Goal: Task Accomplishment & Management: Manage account settings

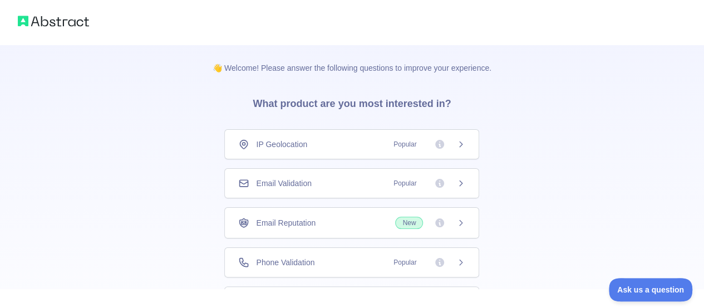
click at [282, 178] on span "Email Validation" at bounding box center [283, 183] width 55 height 11
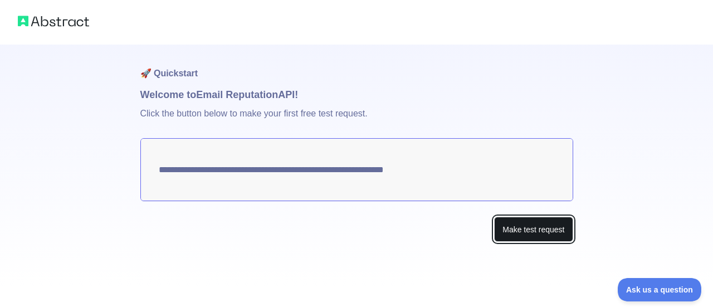
click at [543, 231] on button "Make test request" at bounding box center [533, 229] width 79 height 25
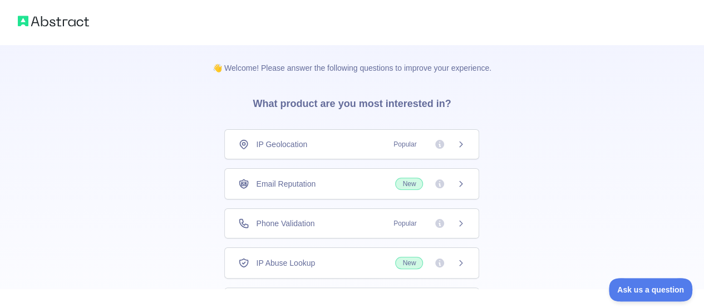
click at [460, 182] on icon at bounding box center [461, 183] width 9 height 9
click at [409, 185] on span "New" at bounding box center [409, 184] width 28 height 12
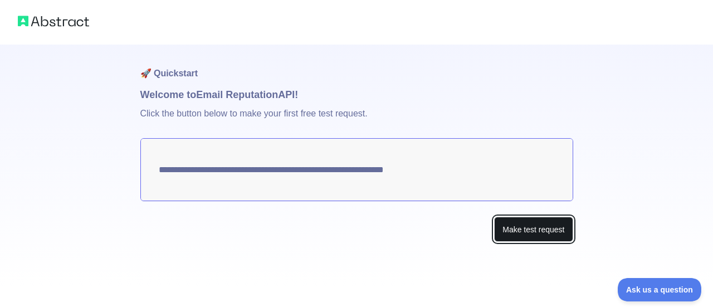
click at [536, 229] on button "Make test request" at bounding box center [533, 229] width 79 height 25
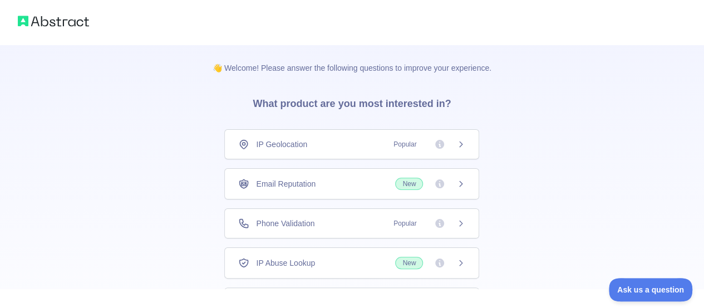
click at [443, 182] on icon at bounding box center [439, 183] width 9 height 9
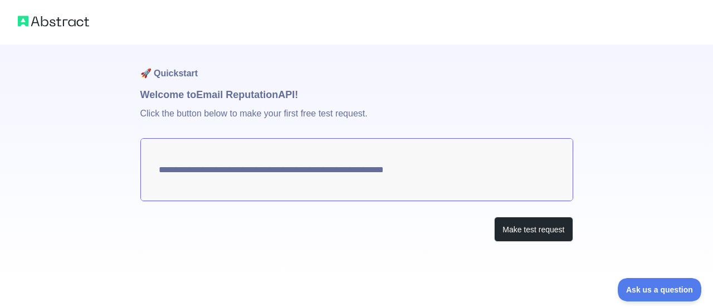
click at [438, 255] on div "**********" at bounding box center [356, 166] width 433 height 242
click at [662, 286] on span "Ask us a question" at bounding box center [654, 288] width 84 height 8
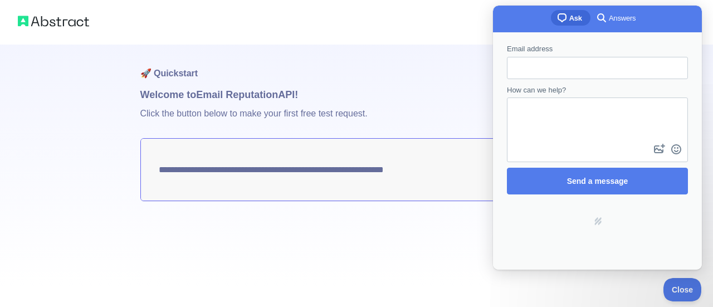
click at [450, 71] on h1 "🚀 Quickstart" at bounding box center [356, 66] width 433 height 42
click at [678, 284] on span "Close" at bounding box center [679, 288] width 38 height 8
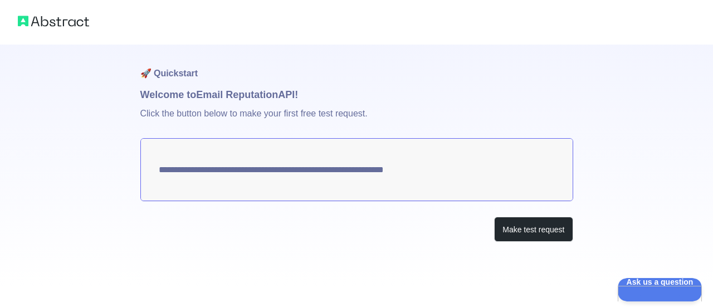
click at [36, 20] on img at bounding box center [53, 21] width 71 height 16
click at [55, 22] on img at bounding box center [53, 21] width 71 height 16
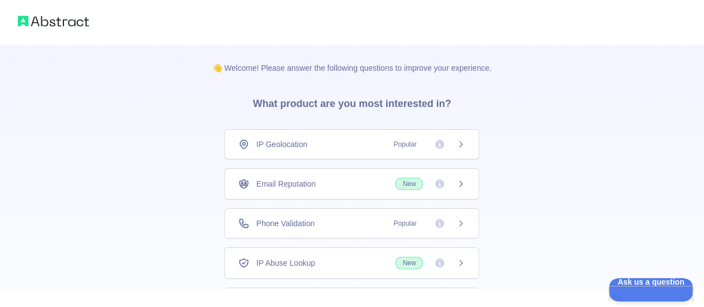
click at [42, 16] on img at bounding box center [53, 21] width 71 height 16
click at [0, 26] on div at bounding box center [352, 22] width 704 height 45
click at [9, 26] on div at bounding box center [352, 22] width 704 height 45
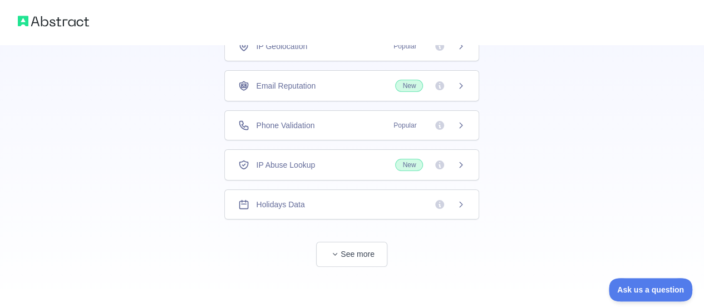
scroll to position [99, 0]
click at [358, 249] on button "See more" at bounding box center [351, 253] width 71 height 25
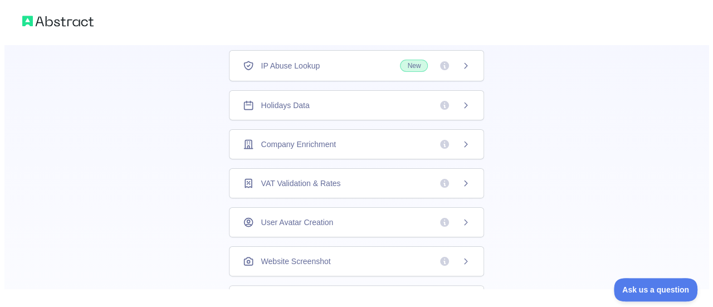
scroll to position [0, 0]
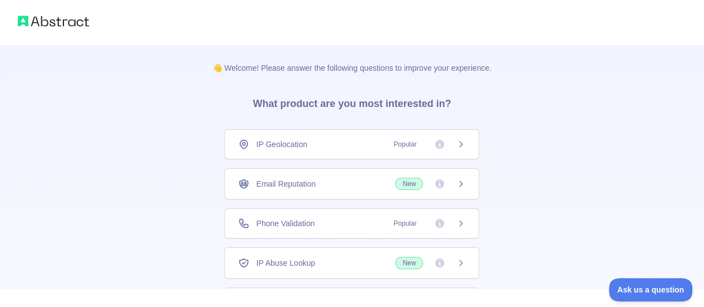
click at [403, 143] on span "Popular" at bounding box center [405, 144] width 36 height 11
click at [411, 186] on span "New" at bounding box center [409, 184] width 28 height 12
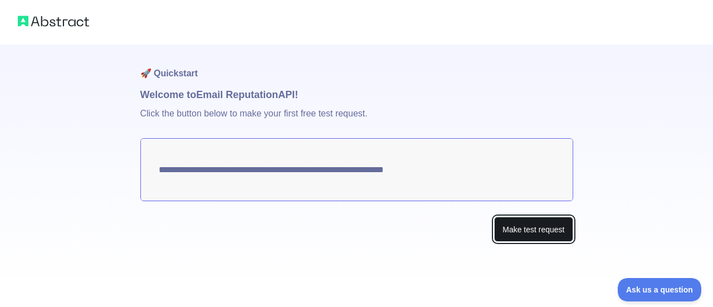
click at [549, 235] on button "Make test request" at bounding box center [533, 229] width 79 height 25
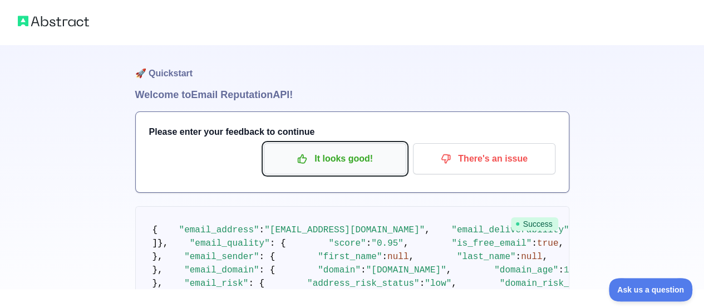
click at [356, 167] on p "It looks good!" at bounding box center [335, 158] width 126 height 19
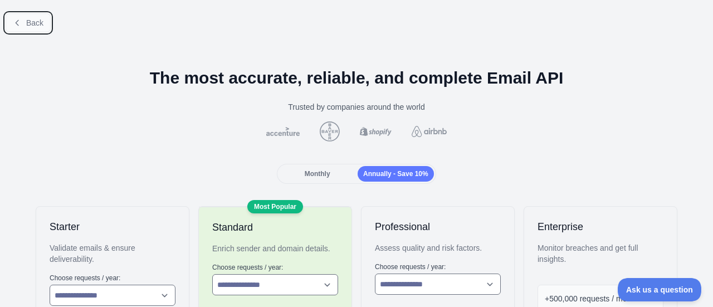
click at [34, 18] on span "Back" at bounding box center [34, 22] width 17 height 9
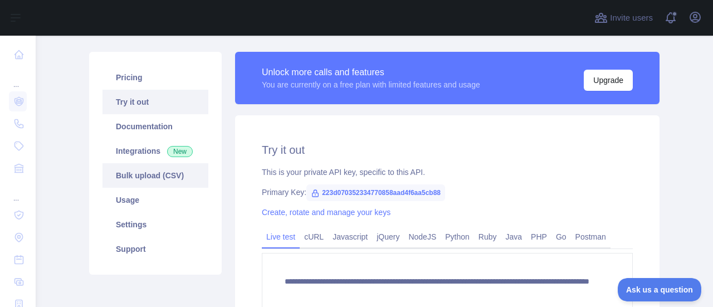
scroll to position [92, 0]
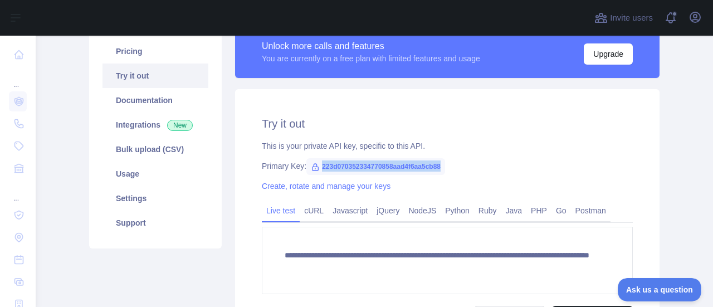
drag, startPoint x: 314, startPoint y: 164, endPoint x: 438, endPoint y: 172, distance: 123.9
click at [438, 172] on span "223d070352334770858aad4f6aa5cb88" at bounding box center [375, 166] width 139 height 17
copy span "223d070352334770858aad4f6aa5cb88"
click at [695, 21] on icon "button" at bounding box center [694, 17] width 13 height 13
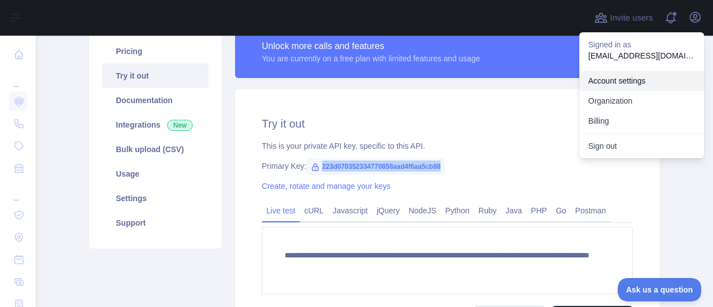
click at [625, 81] on link "Account settings" at bounding box center [641, 81] width 125 height 20
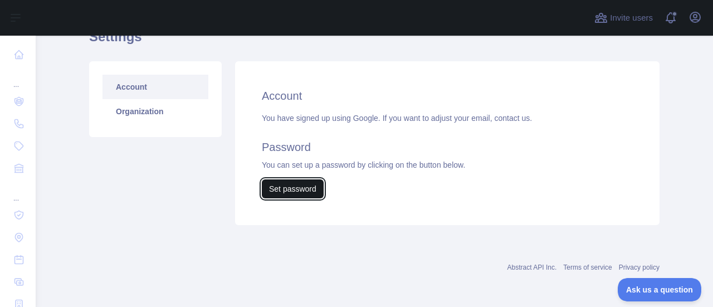
click at [300, 190] on button "Set password" at bounding box center [293, 188] width 62 height 19
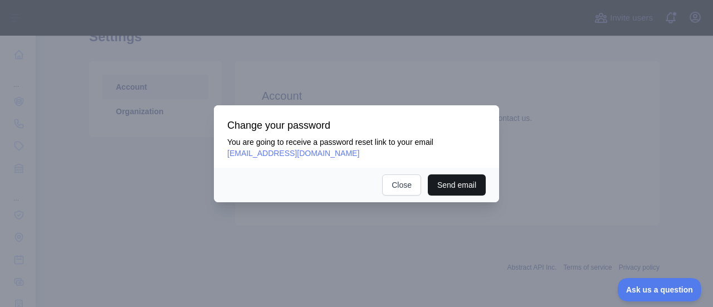
click at [445, 182] on button "Send email" at bounding box center [457, 184] width 58 height 21
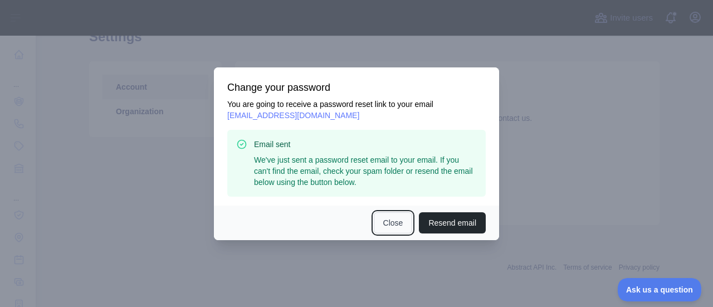
click at [400, 228] on button "Close" at bounding box center [393, 222] width 39 height 21
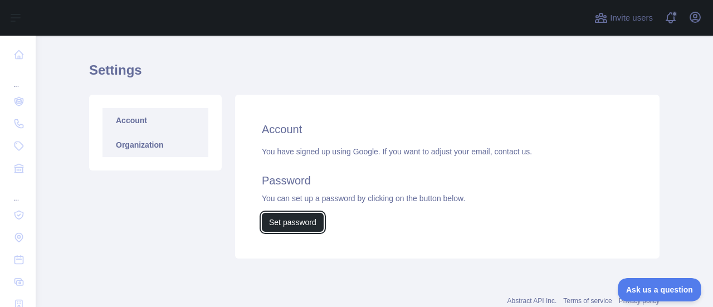
scroll to position [0, 0]
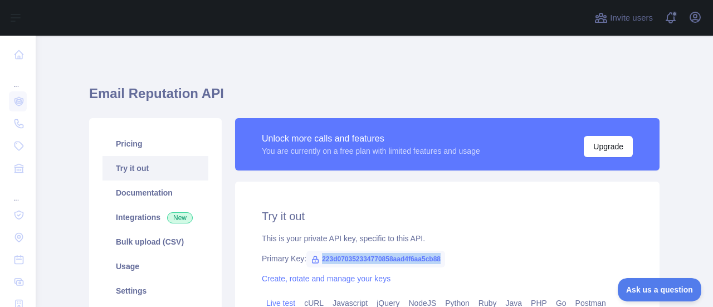
drag, startPoint x: 315, startPoint y: 258, endPoint x: 460, endPoint y: 261, distance: 144.8
click at [460, 261] on div "Primary Key: 223d070352334770858aad4f6aa5cb88" at bounding box center [447, 258] width 371 height 11
copy span "223d070352334770858aad4f6aa5cb88"
click at [693, 19] on icon "button" at bounding box center [694, 17] width 13 height 13
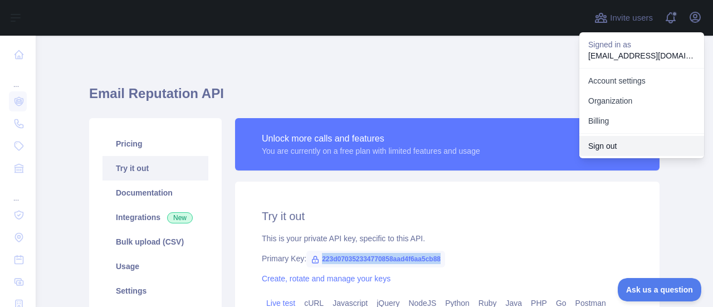
click at [610, 151] on button "Sign out" at bounding box center [641, 146] width 125 height 20
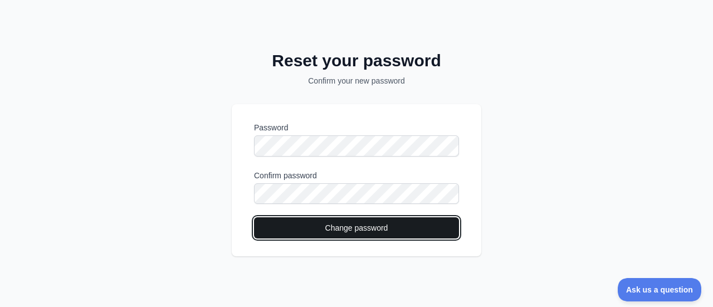
click at [337, 229] on button "Change password" at bounding box center [356, 227] width 205 height 21
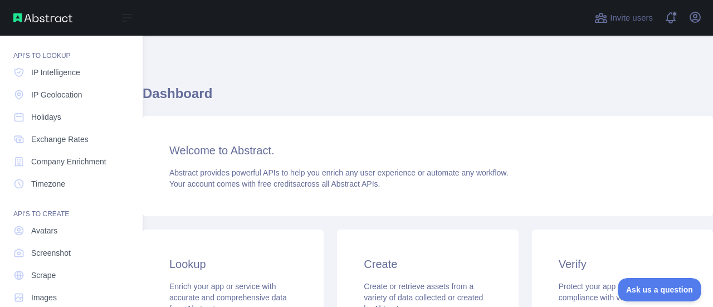
scroll to position [160, 0]
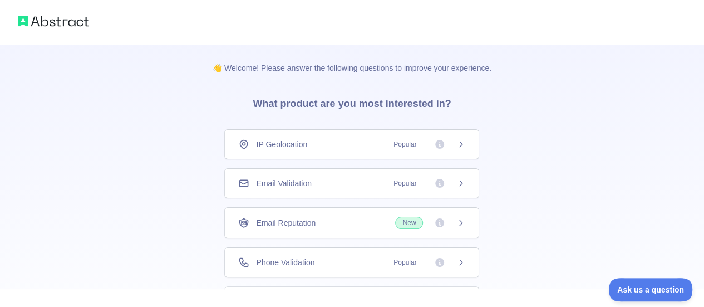
click at [394, 179] on span "Popular" at bounding box center [405, 183] width 36 height 11
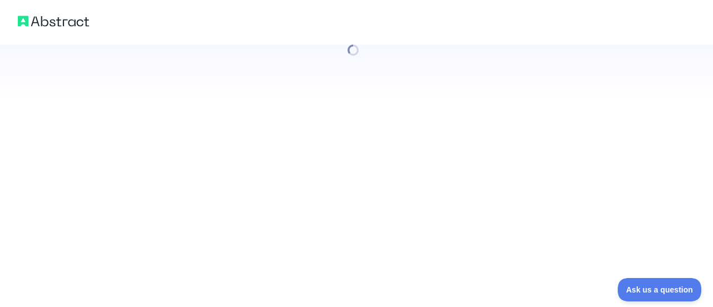
click at [400, 179] on div at bounding box center [356, 153] width 713 height 307
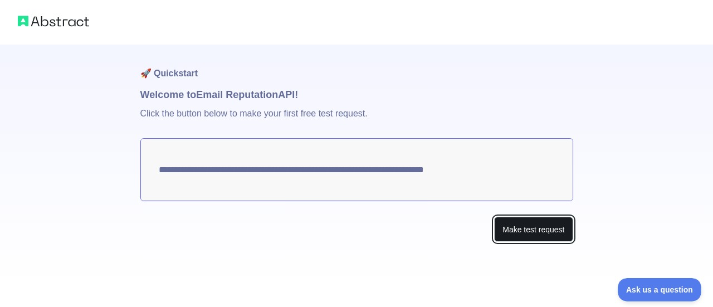
click at [541, 231] on button "Make test request" at bounding box center [533, 229] width 79 height 25
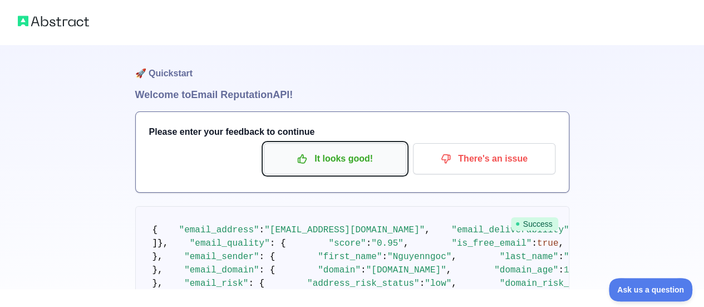
click at [360, 161] on p "It looks good!" at bounding box center [335, 158] width 126 height 19
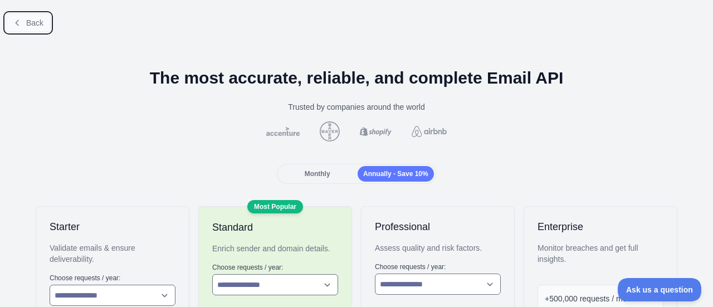
click at [16, 17] on button "Back" at bounding box center [28, 22] width 45 height 19
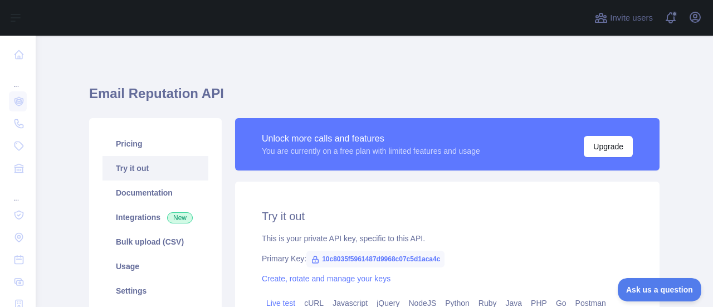
click at [157, 171] on link "Try it out" at bounding box center [155, 168] width 106 height 25
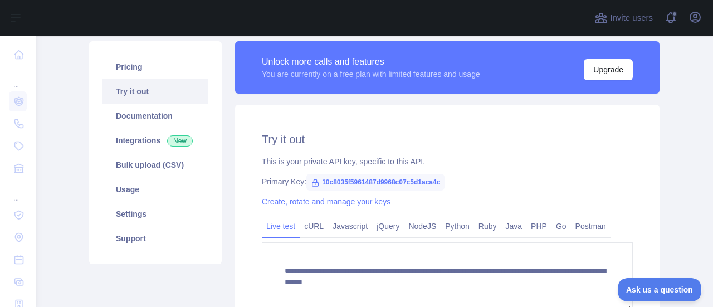
scroll to position [92, 0]
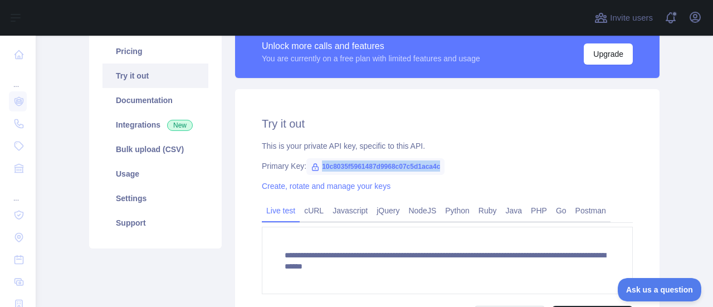
drag, startPoint x: 315, startPoint y: 164, endPoint x: 435, endPoint y: 169, distance: 120.4
click at [435, 169] on span "10c8035f5961487d9968c07c5d1aca4c" at bounding box center [375, 166] width 138 height 17
copy span "10c8035f5961487d9968c07c5d1aca4c"
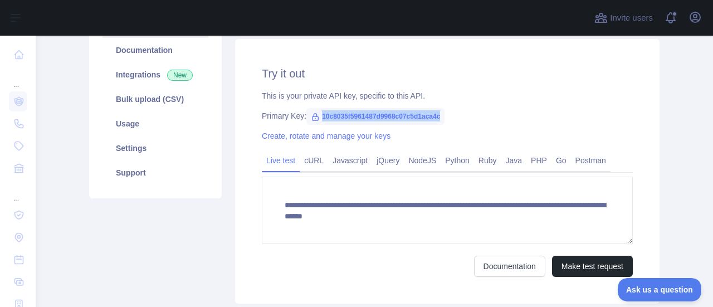
scroll to position [35, 0]
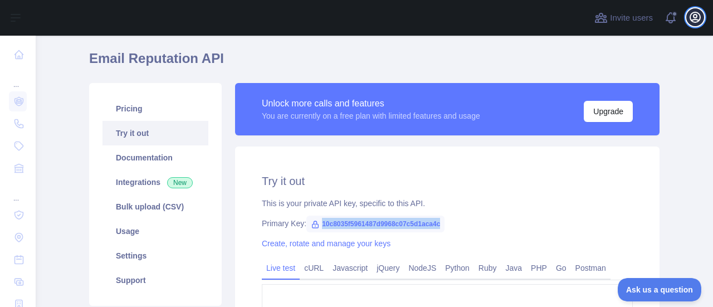
click at [699, 18] on icon "button" at bounding box center [694, 17] width 13 height 13
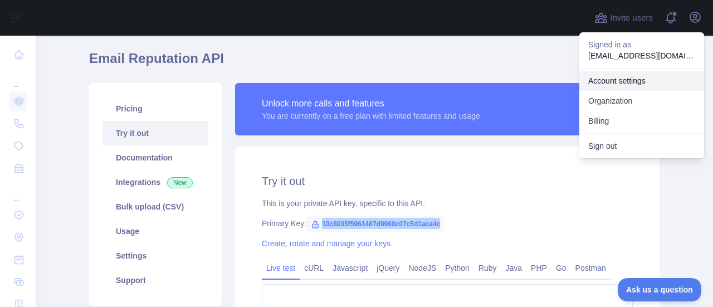
click at [608, 84] on link "Account settings" at bounding box center [641, 81] width 125 height 20
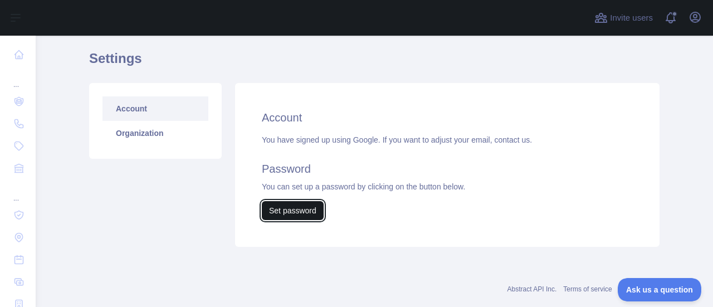
click at [285, 210] on button "Set password" at bounding box center [293, 210] width 62 height 19
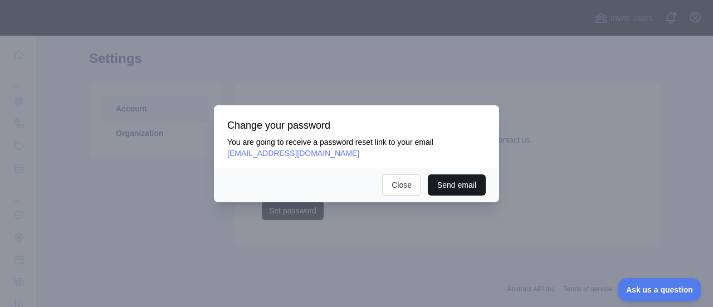
click at [453, 182] on button "Send email" at bounding box center [457, 184] width 58 height 21
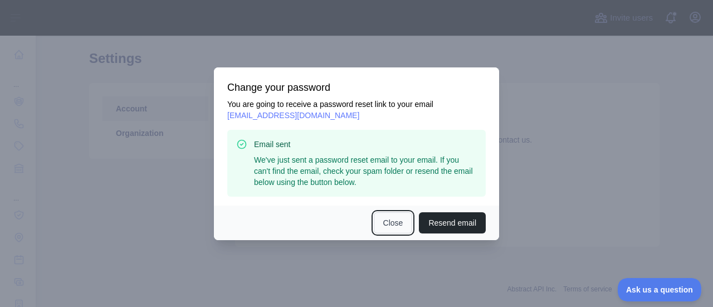
click at [388, 222] on button "Close" at bounding box center [393, 222] width 39 height 21
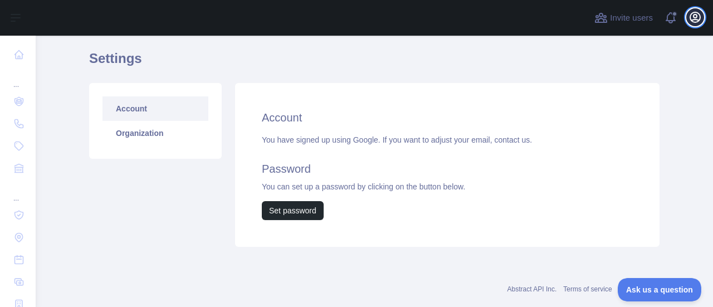
click at [691, 14] on icon "button" at bounding box center [695, 17] width 10 height 10
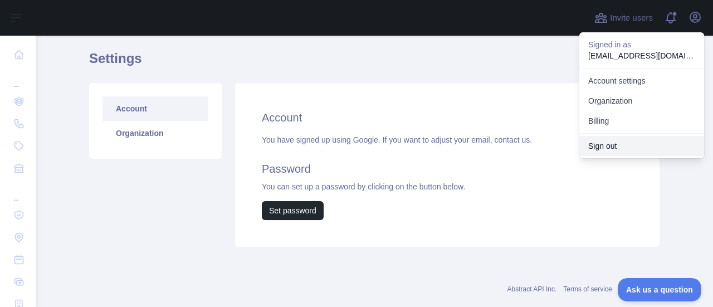
click at [609, 148] on button "Sign out" at bounding box center [641, 146] width 125 height 20
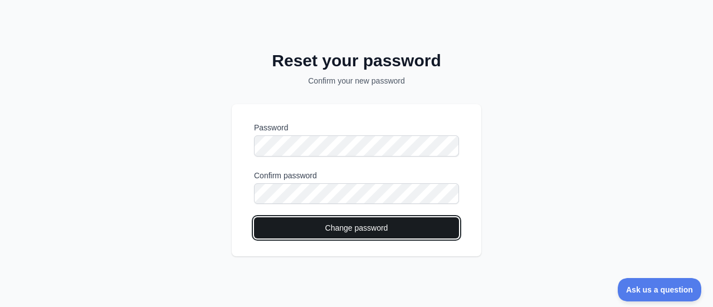
click at [281, 226] on button "Change password" at bounding box center [356, 227] width 205 height 21
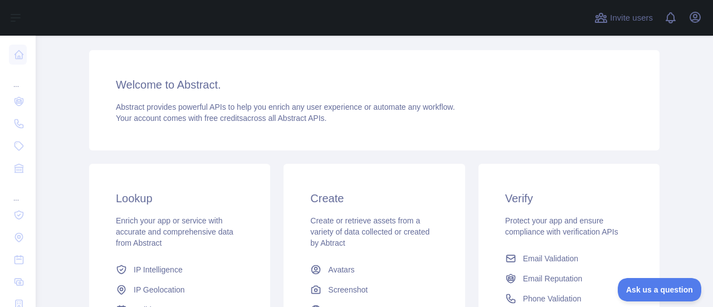
scroll to position [92, 0]
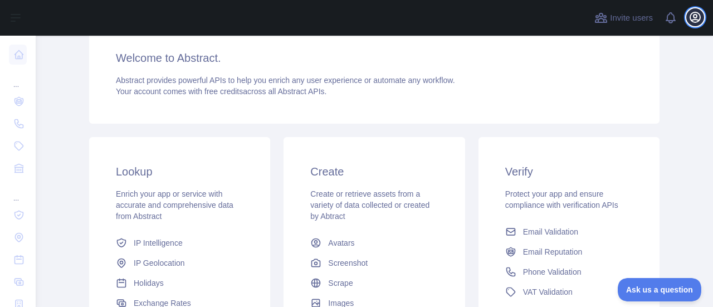
click at [696, 16] on icon "button" at bounding box center [695, 17] width 10 height 10
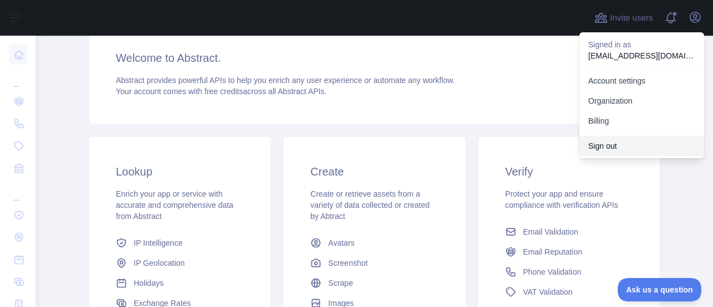
click at [608, 149] on button "Sign out" at bounding box center [641, 146] width 125 height 20
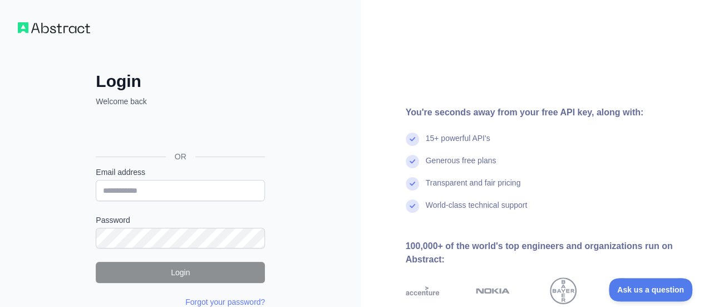
click at [142, 177] on div "Email address" at bounding box center [180, 183] width 169 height 35
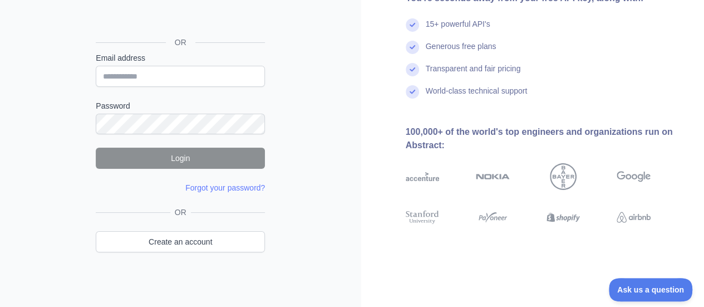
scroll to position [116, 0]
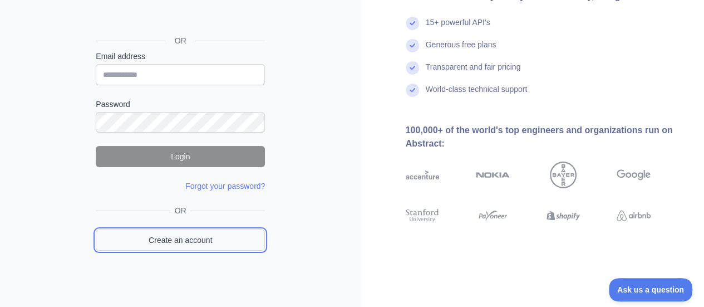
click at [193, 234] on link "Create an account" at bounding box center [180, 239] width 169 height 21
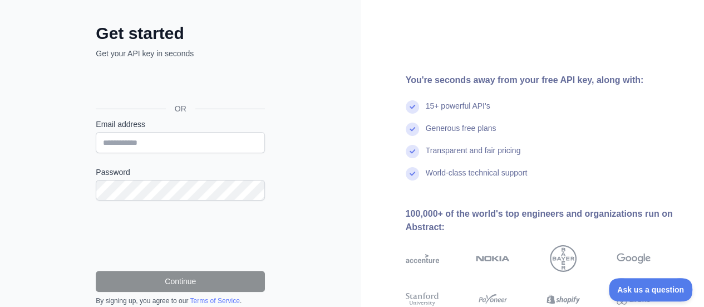
scroll to position [23, 0]
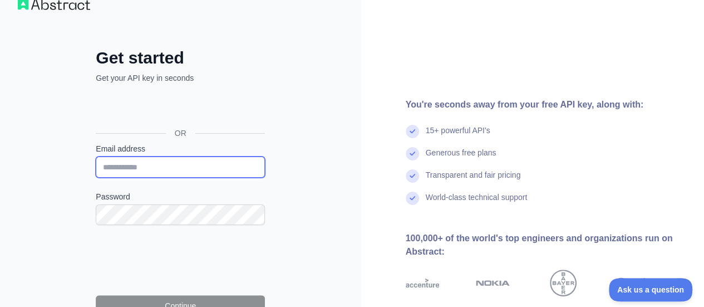
click at [175, 165] on input "Email address" at bounding box center [180, 166] width 169 height 21
paste input "**********"
type input "**********"
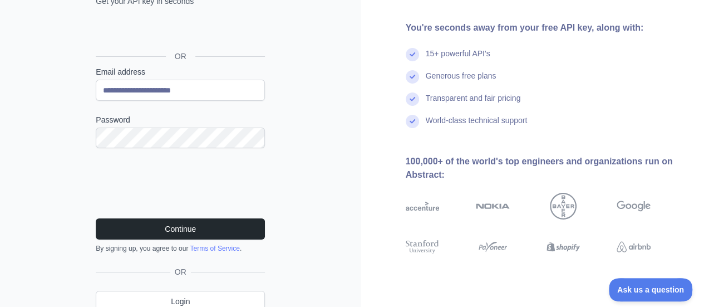
scroll to position [116, 0]
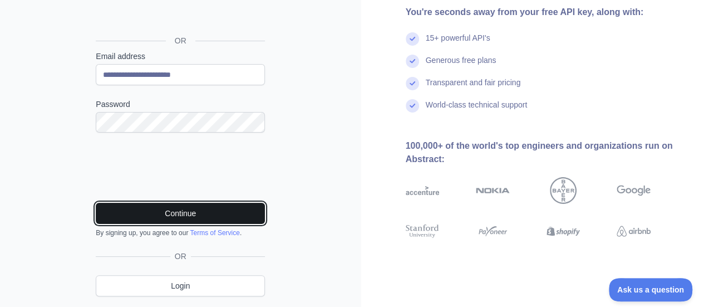
click at [190, 211] on button "Continue" at bounding box center [180, 213] width 169 height 21
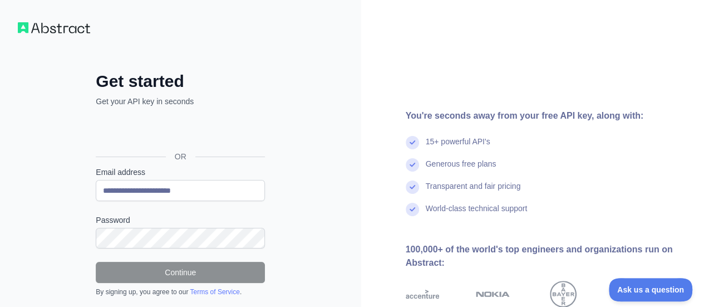
scroll to position [0, 0]
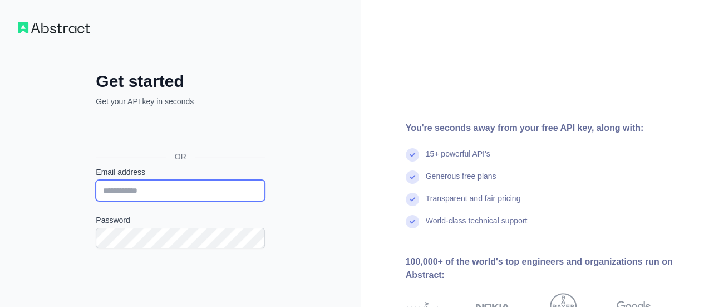
click at [180, 193] on input "Email address" at bounding box center [180, 190] width 169 height 21
paste input "**********"
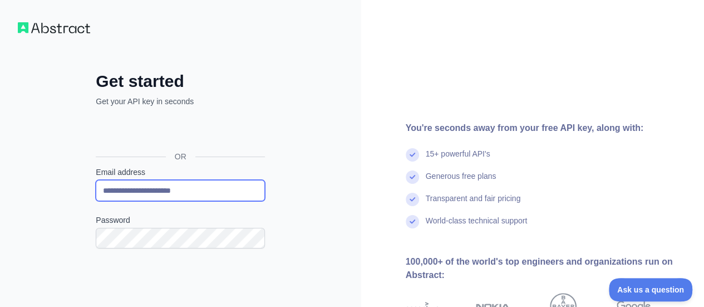
type input "**********"
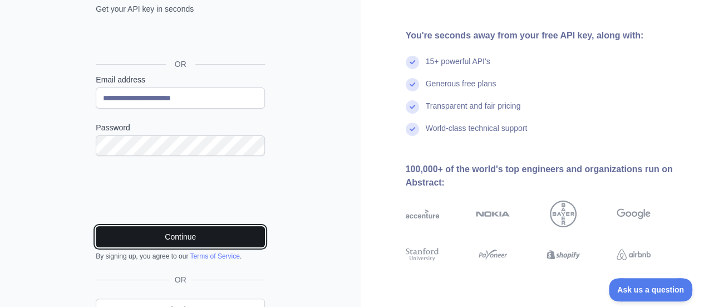
click at [193, 230] on button "Continue" at bounding box center [180, 236] width 169 height 21
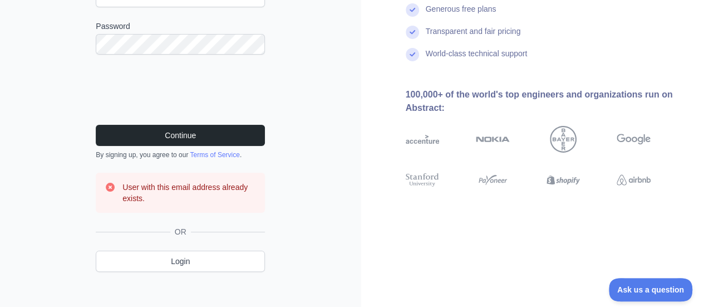
scroll to position [201, 0]
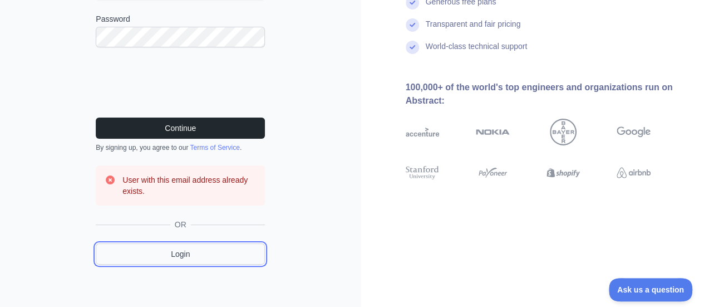
click at [185, 249] on link "Login" at bounding box center [180, 253] width 169 height 21
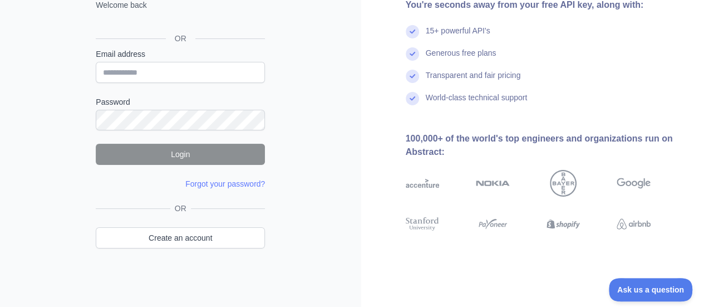
scroll to position [116, 0]
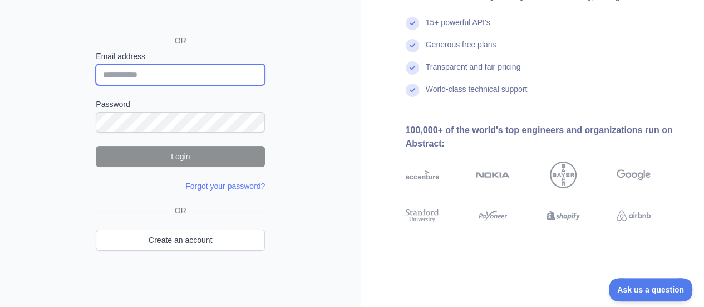
click at [170, 75] on input "Email address" at bounding box center [180, 74] width 169 height 21
paste input "**********"
type input "**********"
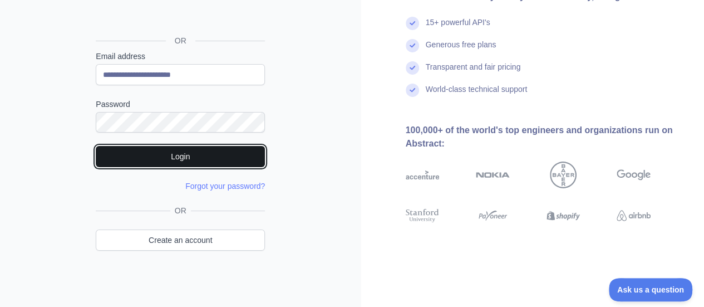
click at [134, 149] on button "Login" at bounding box center [180, 156] width 169 height 21
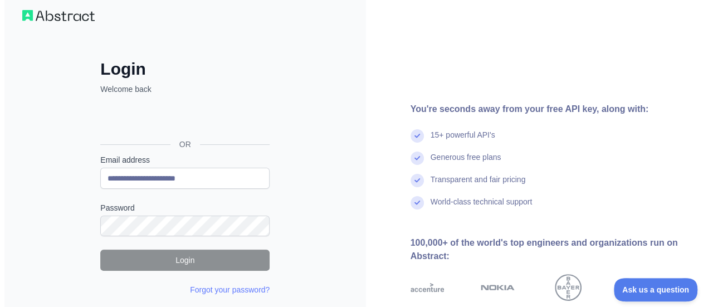
scroll to position [0, 0]
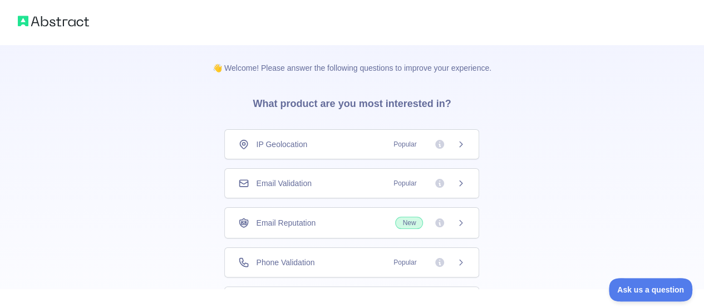
click at [335, 181] on div "Email Validation Popular" at bounding box center [351, 183] width 227 height 11
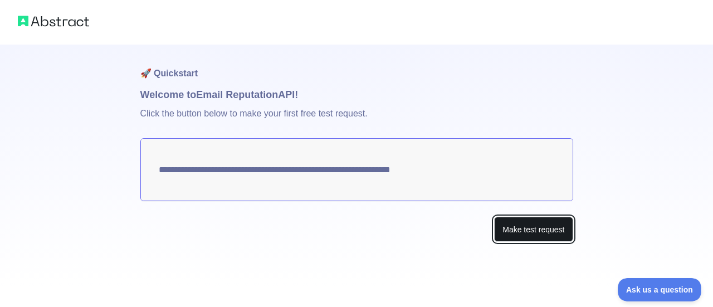
click at [548, 226] on button "Make test request" at bounding box center [533, 229] width 79 height 25
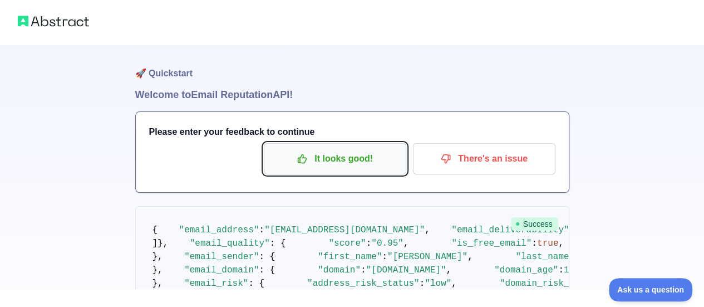
click at [352, 150] on p "It looks good!" at bounding box center [335, 158] width 126 height 19
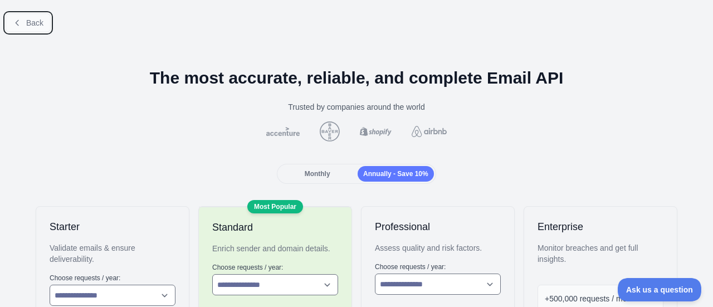
click at [27, 25] on span "Back" at bounding box center [34, 22] width 17 height 9
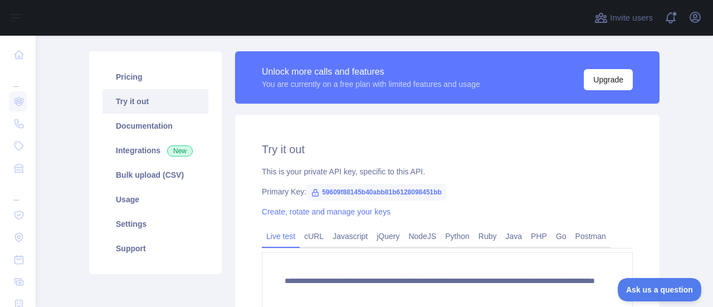
scroll to position [92, 0]
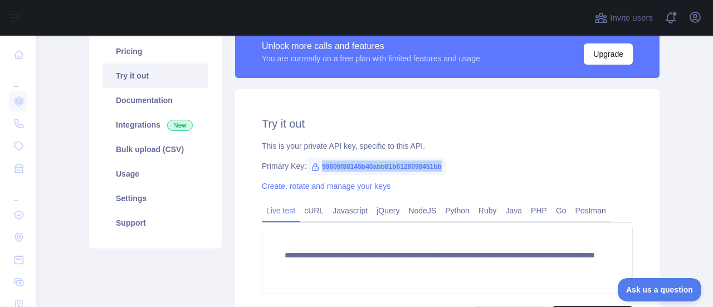
drag, startPoint x: 315, startPoint y: 165, endPoint x: 455, endPoint y: 165, distance: 140.3
click at [455, 165] on div "Primary Key: 59609f88145b40abb81b6128098451bb" at bounding box center [447, 165] width 371 height 11
copy span "59609f88145b40abb81b6128098451bb"
click at [687, 12] on button "Open user menu" at bounding box center [695, 17] width 18 height 18
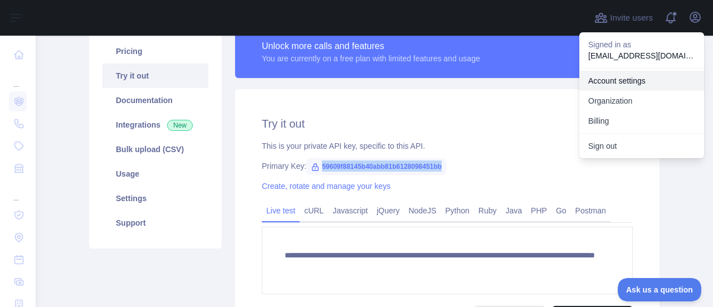
click at [619, 77] on link "Account settings" at bounding box center [641, 81] width 125 height 20
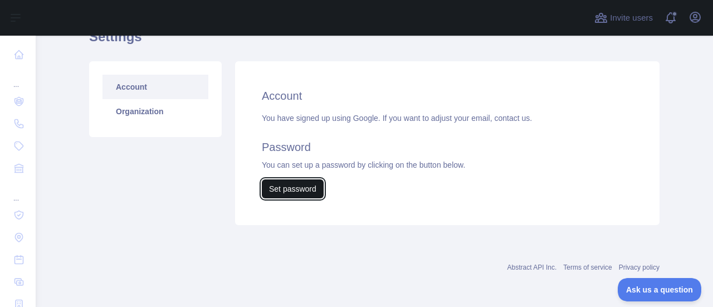
click at [281, 186] on button "Set password" at bounding box center [293, 188] width 62 height 19
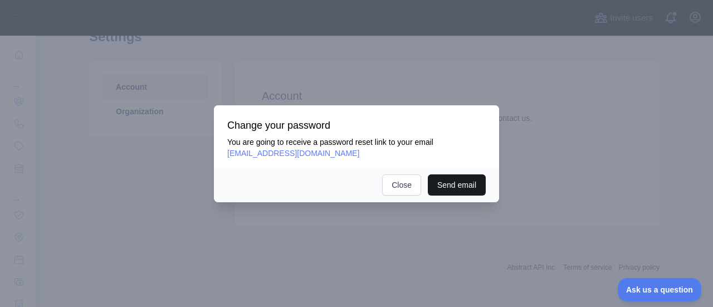
click at [457, 192] on button "Send email" at bounding box center [457, 184] width 58 height 21
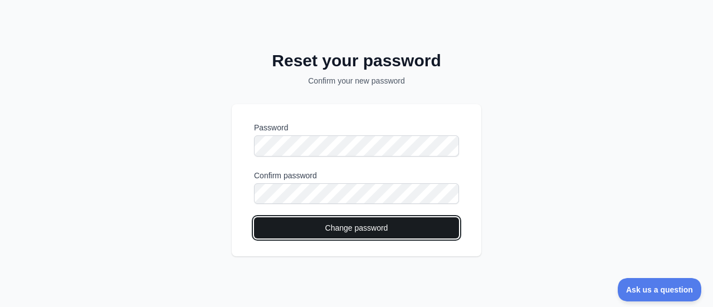
click at [301, 229] on button "Change password" at bounding box center [356, 227] width 205 height 21
